Goal: Complete application form

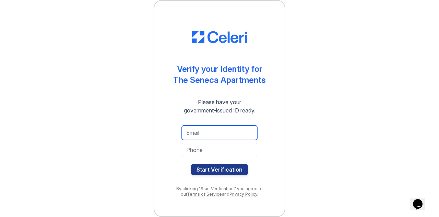
click at [230, 135] on input "email" at bounding box center [219, 132] width 75 height 14
type input "Tony_Gambell@hotmail.com"
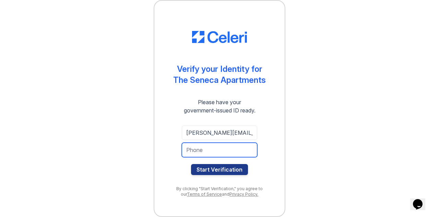
click at [230, 150] on input "tel" at bounding box center [219, 149] width 75 height 14
type input "3125153624"
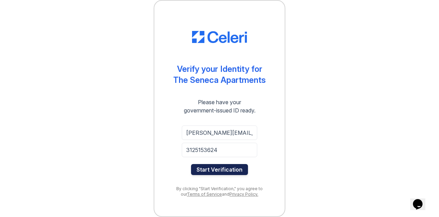
click at [224, 170] on button "Start Verification" at bounding box center [219, 169] width 57 height 11
